Goal: Information Seeking & Learning: Learn about a topic

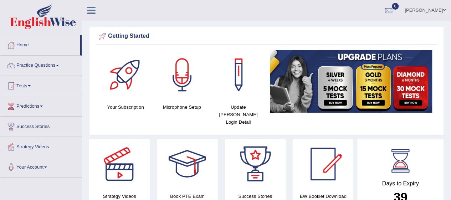
click at [50, 66] on link "Practice Questions" at bounding box center [40, 65] width 81 height 18
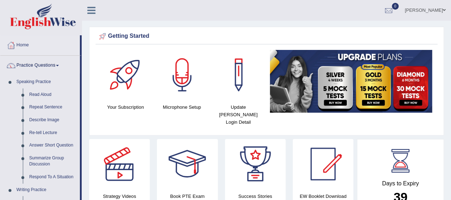
click at [57, 109] on link "Repeat Sentence" at bounding box center [53, 107] width 54 height 13
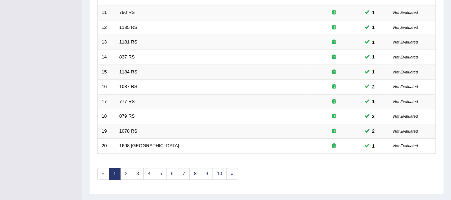
scroll to position [268, 0]
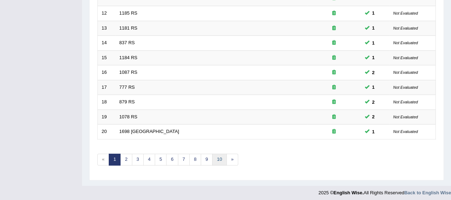
click at [220, 154] on link "10" at bounding box center [219, 160] width 14 height 12
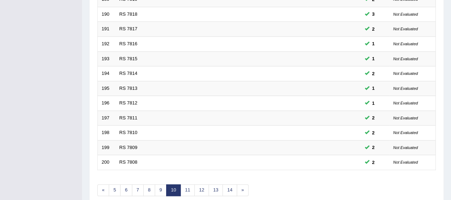
scroll to position [268, 0]
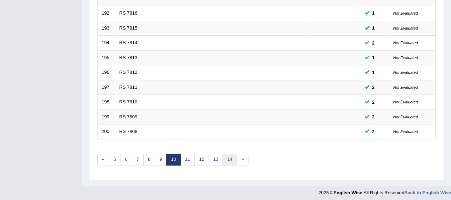
click at [225, 155] on link "14" at bounding box center [229, 160] width 14 height 12
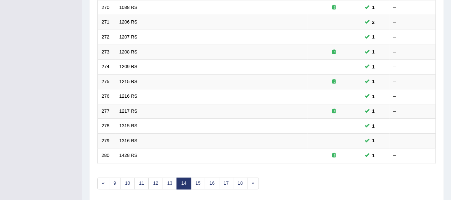
scroll to position [268, 0]
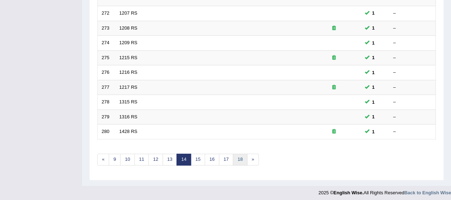
click at [234, 156] on link "18" at bounding box center [240, 160] width 14 height 12
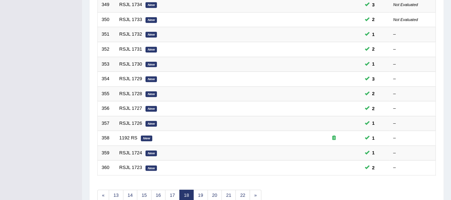
scroll to position [268, 0]
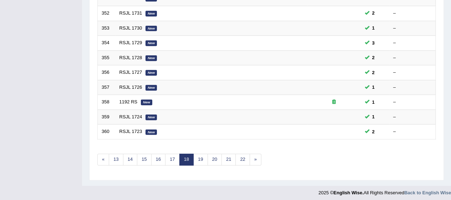
click at [237, 158] on link "22" at bounding box center [242, 160] width 14 height 12
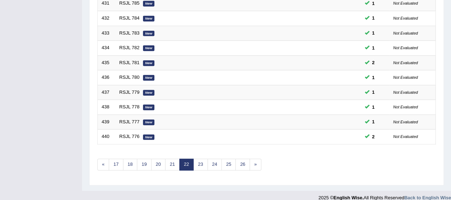
scroll to position [268, 0]
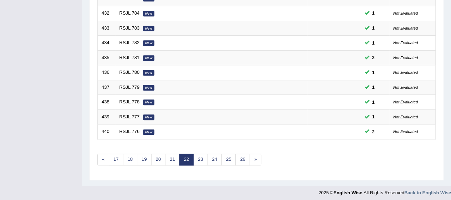
click at [239, 156] on link "26" at bounding box center [242, 160] width 14 height 12
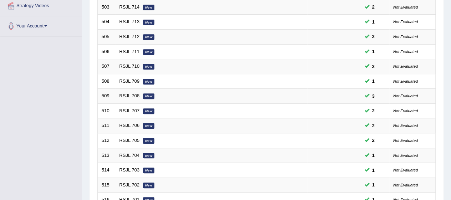
scroll to position [268, 0]
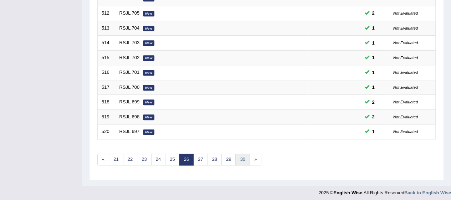
click at [239, 155] on link "30" at bounding box center [242, 160] width 14 height 12
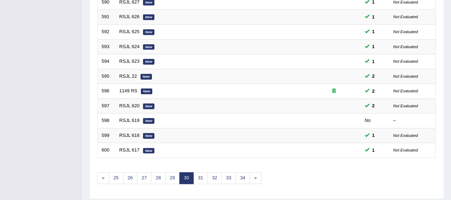
scroll to position [268, 0]
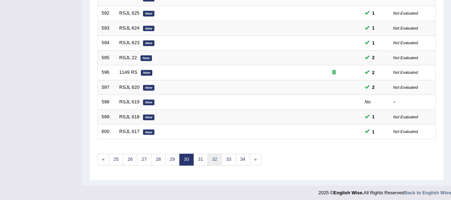
click at [211, 158] on link "32" at bounding box center [214, 160] width 14 height 12
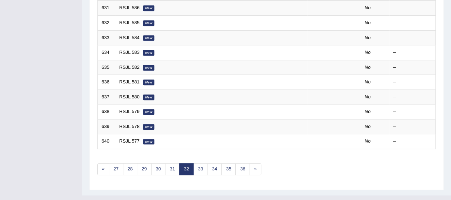
scroll to position [268, 0]
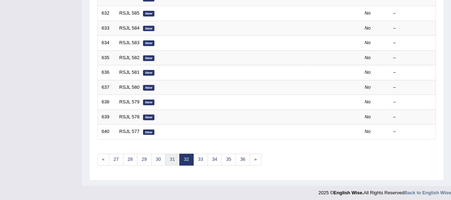
click at [169, 156] on link "31" at bounding box center [172, 160] width 14 height 12
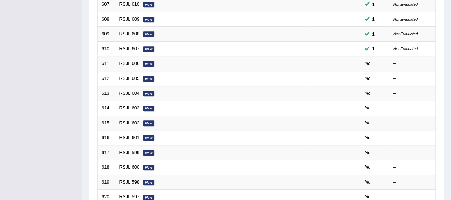
scroll to position [204, 0]
click at [150, 65] on em "New" at bounding box center [148, 64] width 11 height 6
click at [150, 64] on em "New" at bounding box center [148, 64] width 11 height 6
click at [145, 63] on em "New" at bounding box center [148, 64] width 11 height 6
click at [145, 64] on em "New" at bounding box center [148, 64] width 11 height 6
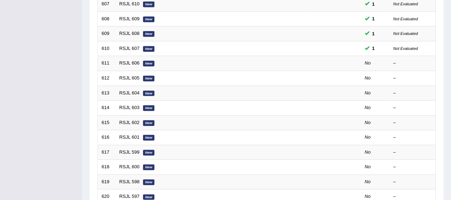
click at [329, 61] on td at bounding box center [333, 63] width 53 height 15
click at [323, 60] on td at bounding box center [333, 63] width 53 height 15
click at [154, 63] on em "New" at bounding box center [148, 64] width 11 height 6
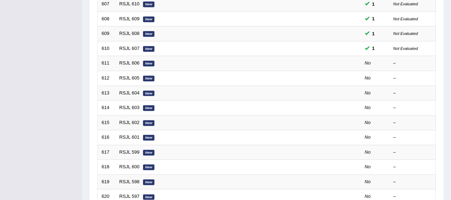
click at [154, 63] on em "New" at bounding box center [148, 64] width 11 height 6
click at [294, 63] on td "RSJL 606 New" at bounding box center [212, 63] width 192 height 15
click at [138, 61] on link "RSJL 606" at bounding box center [129, 62] width 20 height 5
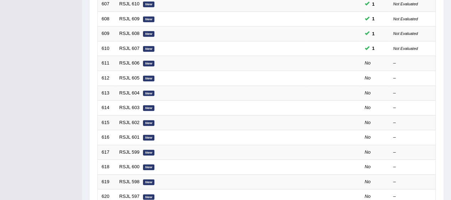
click at [143, 61] on em "New" at bounding box center [148, 64] width 11 height 6
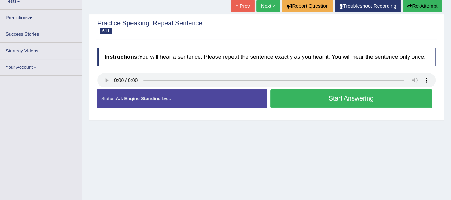
scroll to position [84, 0]
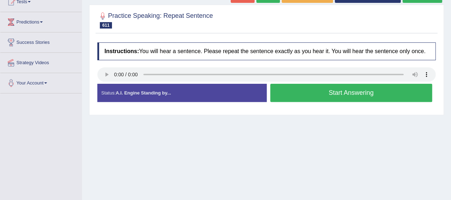
click at [364, 91] on button "Start Answering" at bounding box center [351, 93] width 162 height 18
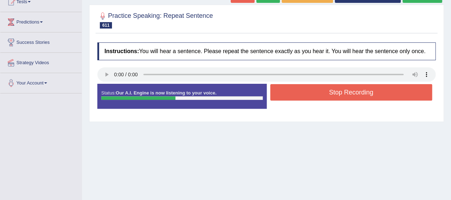
click at [365, 91] on button "Stop Recording" at bounding box center [351, 92] width 162 height 16
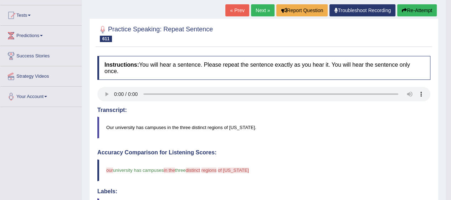
scroll to position [71, 0]
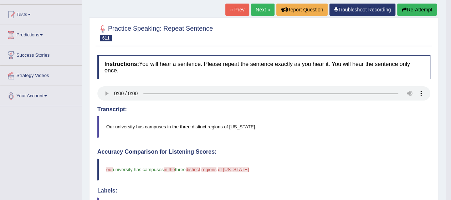
click at [410, 8] on button "Re-Attempt" at bounding box center [417, 10] width 40 height 12
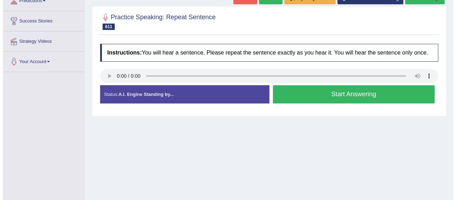
scroll to position [108, 0]
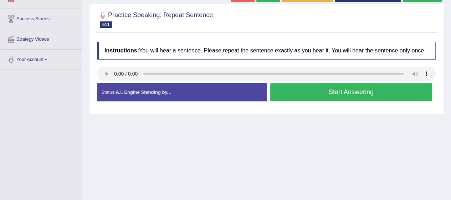
click at [349, 90] on button "Start Answering" at bounding box center [351, 92] width 162 height 18
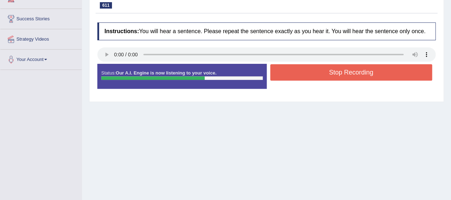
click at [364, 73] on button "Stop Recording" at bounding box center [351, 72] width 162 height 16
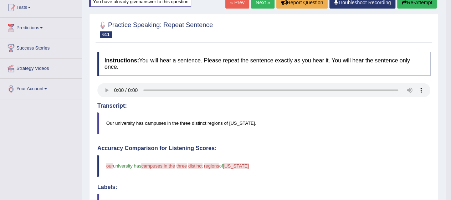
scroll to position [75, 0]
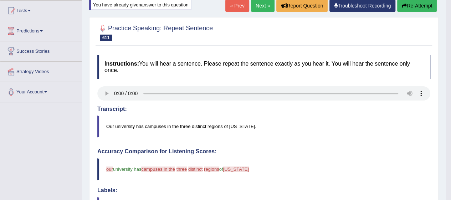
click at [420, 4] on button "Re-Attempt" at bounding box center [417, 6] width 40 height 12
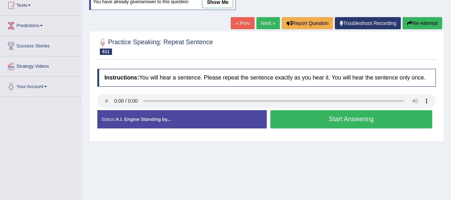
click at [322, 114] on button "Start Answering" at bounding box center [351, 119] width 162 height 18
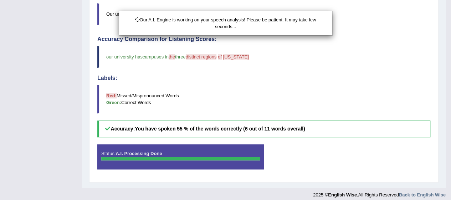
scroll to position [191, 0]
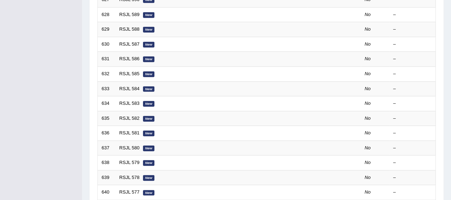
scroll to position [206, 0]
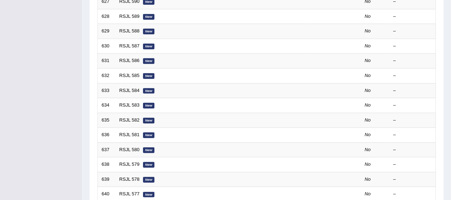
click at [379, 163] on td "No" at bounding box center [375, 164] width 29 height 15
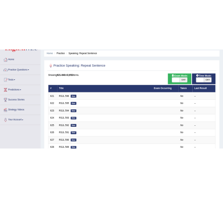
scroll to position [0, 0]
